Goal: Entertainment & Leisure: Consume media (video, audio)

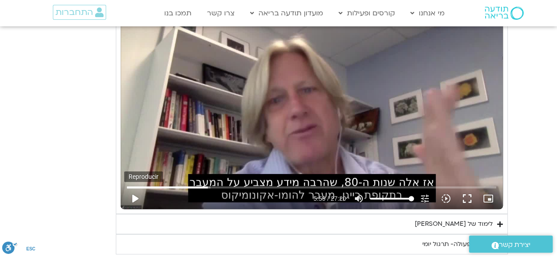
click at [132, 190] on button "play_arrow" at bounding box center [134, 198] width 21 height 21
type input "1081.16"
type input "359.546437"
type input "1081.16"
type input "359.564812"
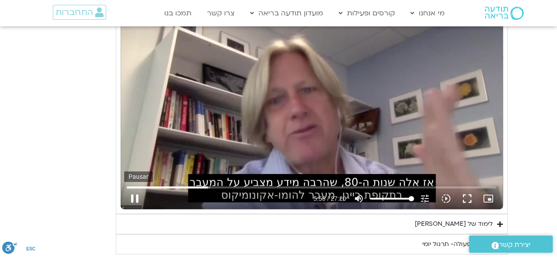
type input "1081.16"
type input "359.682147"
type input "1081.16"
type input "359.815471"
type input "1081.16"
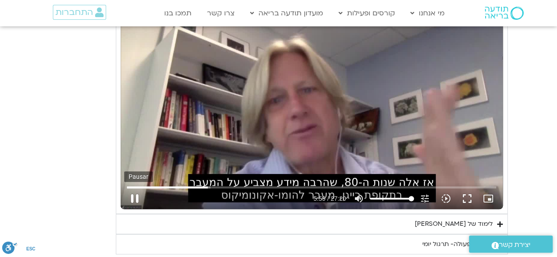
type input "359.948987"
type input "1081.16"
type input "360.075313"
type input "1081.16"
type input "360.202854"
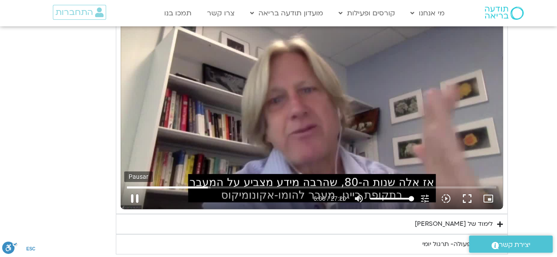
type input "1081.16"
type input "360.330353"
type input "1081.16"
type input "360.465642"
type input "1081.16"
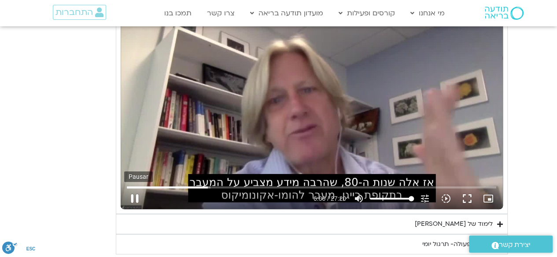
type input "360.594202"
type input "1081.16"
type input "360.721398"
type input "1081.16"
type input "360.850334"
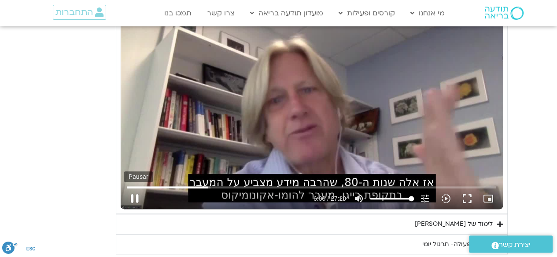
type input "1081.16"
type input "360.984252"
type input "1081.16"
type input "361.112319"
type input "1081.16"
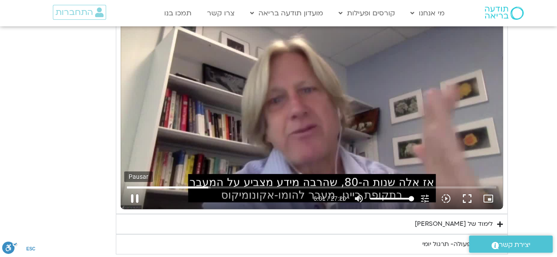
type input "361.238403"
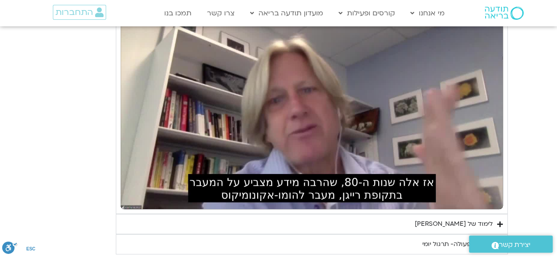
type input "1081.16"
type input "617.675326"
type input "1081.16"
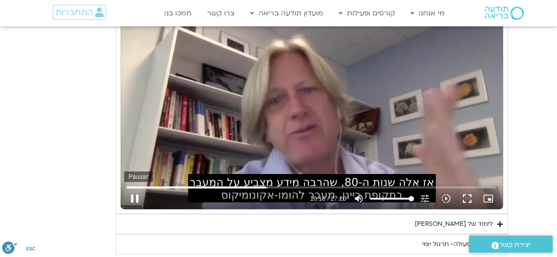
type input "618.241537"
type input "1081.16"
type input "618.291259"
type input "1081.16"
type input "618.458143"
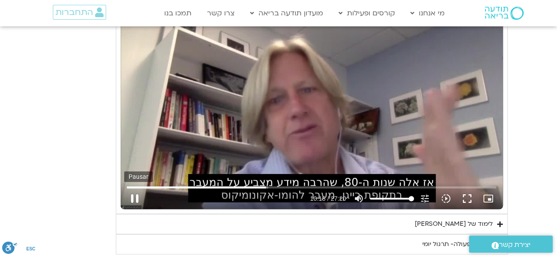
type input "1081.16"
type input "618.529597"
type input "1081.16"
type input "618.708018"
type input "1081.16"
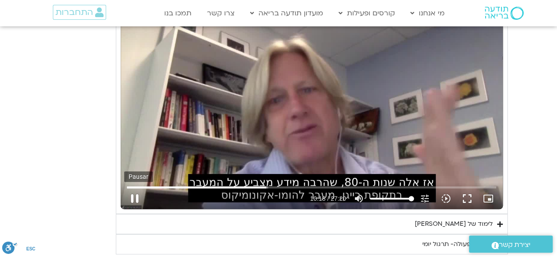
type input "618.82455"
type input "1081.16"
type input "618.91918"
type input "1081.16"
type input "619.056423"
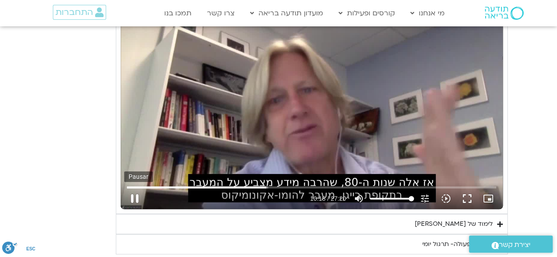
type input "1081.16"
click at [132, 196] on button "pause" at bounding box center [134, 198] width 21 height 21
type input "619.266601"
type input "1081.16"
click at [136, 190] on button "play_arrow" at bounding box center [134, 198] width 21 height 21
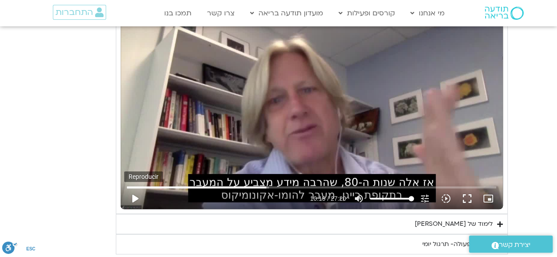
type input "619.266612"
type input "1081.16"
type input "619.325657"
type input "1081.16"
type input "619.453903"
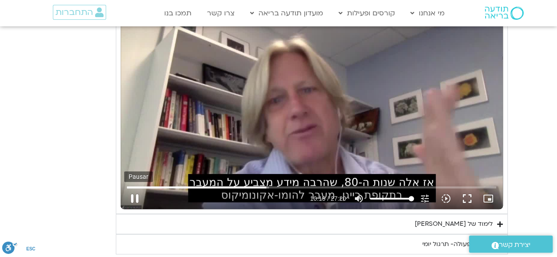
type input "1081.16"
type input "619.581228"
type input "1081.16"
type input "619.715738"
type input "1081.16"
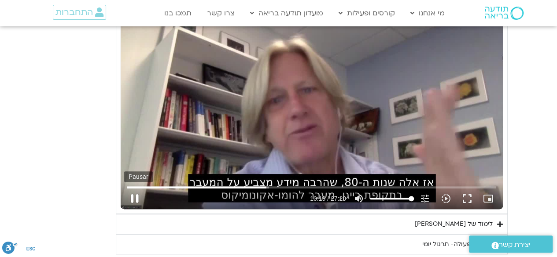
type input "619.848091"
type input "1081.16"
type input "619.97485"
type input "1081.16"
type input "620.10461"
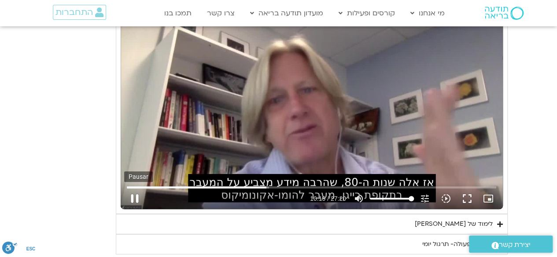
type input "1081.16"
type input "620.230432"
type input "1081.16"
type input "620.35853"
type input "1081.16"
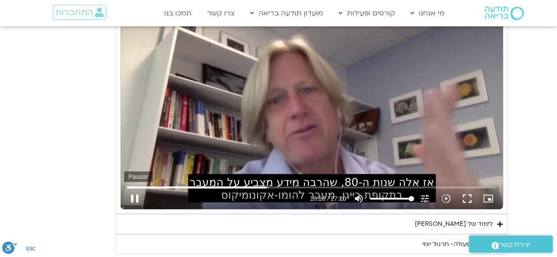
type input "620.49128"
type input "1081.16"
type input "620.617438"
type input "1081.16"
type input "620.747201"
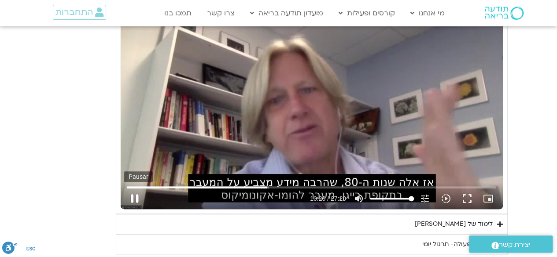
type input "1081.16"
type input "620.879745"
type input "1081.16"
type input "621.005655"
type input "1081.16"
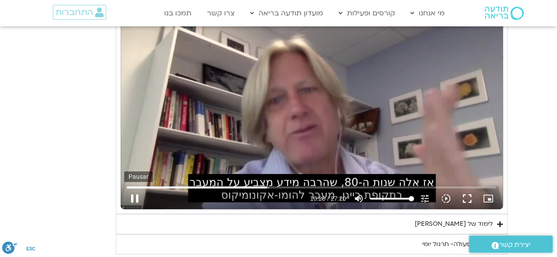
type input "621.133347"
type input "1081.16"
type input "621.264168"
type input "1081.16"
type input "621.392058"
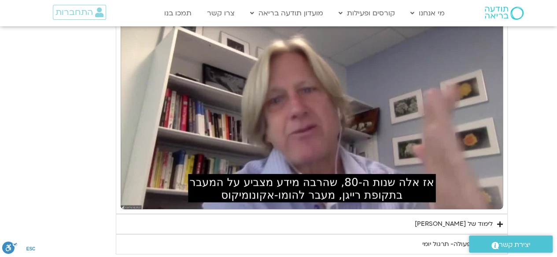
type input "1081.16"
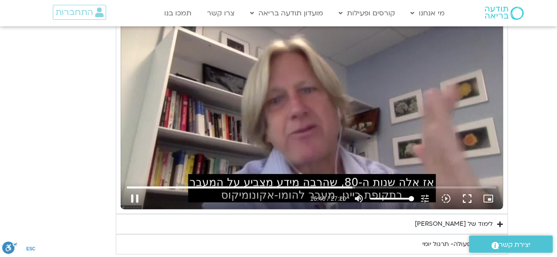
type input "1000.928301"
type input "1081.16"
type input "1001.050029"
type input "1081.16"
type input "1001.189957"
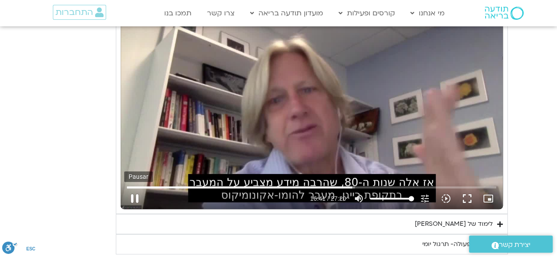
type input "1081.16"
type input "1001.328656"
type input "1081.16"
type input "1001.447314"
type input "1081.16"
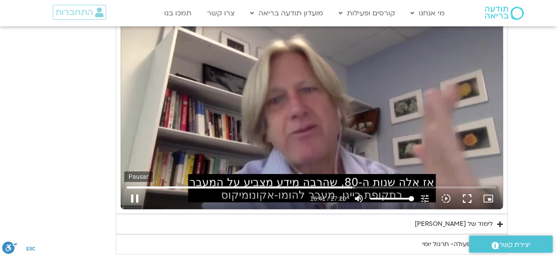
type input "1001.573493"
type input "1081.16"
type input "1001.706568"
type input "1081.16"
type input "1001.834938"
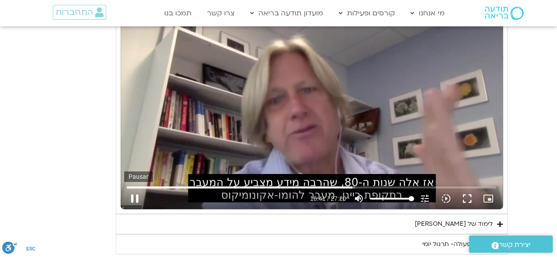
type input "1081.16"
type input "1001.978043"
type input "1081.16"
type input "1002.104965"
type input "1081.16"
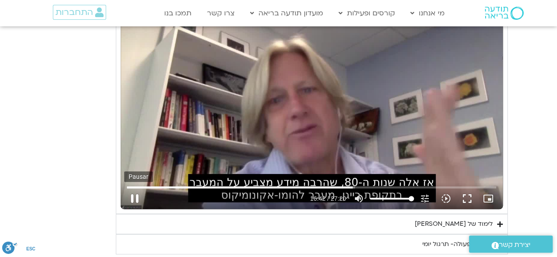
click at [131, 190] on button "pause" at bounding box center [134, 198] width 21 height 21
type input "1002.19539"
type input "1081.16"
